Goal: Task Accomplishment & Management: Complete application form

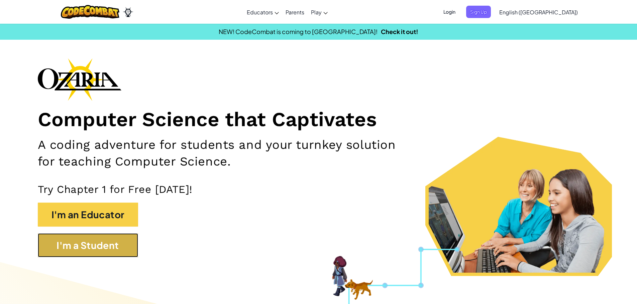
click at [104, 242] on button "I'm a Student" at bounding box center [88, 246] width 100 height 24
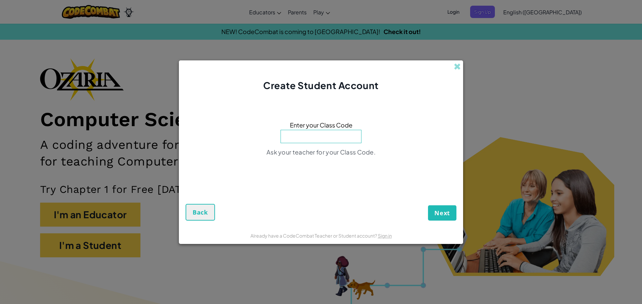
drag, startPoint x: 448, startPoint y: 65, endPoint x: 452, endPoint y: 65, distance: 3.7
click at [452, 65] on div "Create Student Account" at bounding box center [321, 76] width 284 height 32
click at [455, 64] on span at bounding box center [457, 66] width 7 height 7
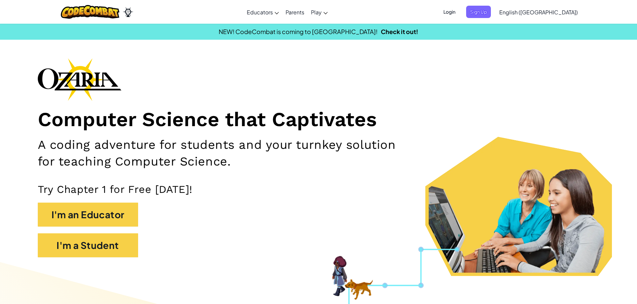
drag, startPoint x: 490, startPoint y: 0, endPoint x: 489, endPoint y: 7, distance: 7.0
click at [489, 6] on div "Toggle navigation Educators Create Free Account School & District Solutions Tea…" at bounding box center [318, 12] width 640 height 24
click at [459, 8] on span "Login" at bounding box center [449, 12] width 20 height 12
